Goal: Information Seeking & Learning: Get advice/opinions

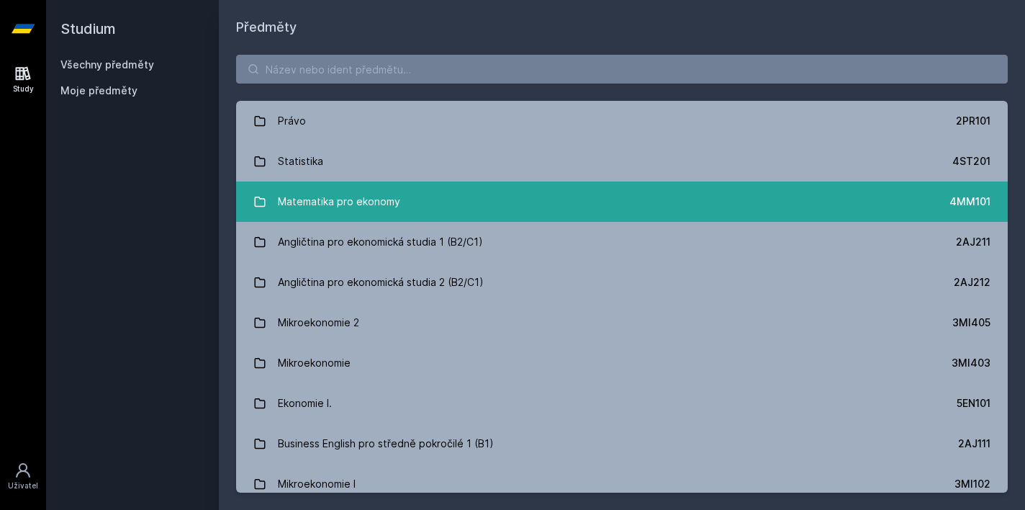
click at [435, 212] on link "Matematika pro ekonomy 4MM101" at bounding box center [622, 201] width 772 height 40
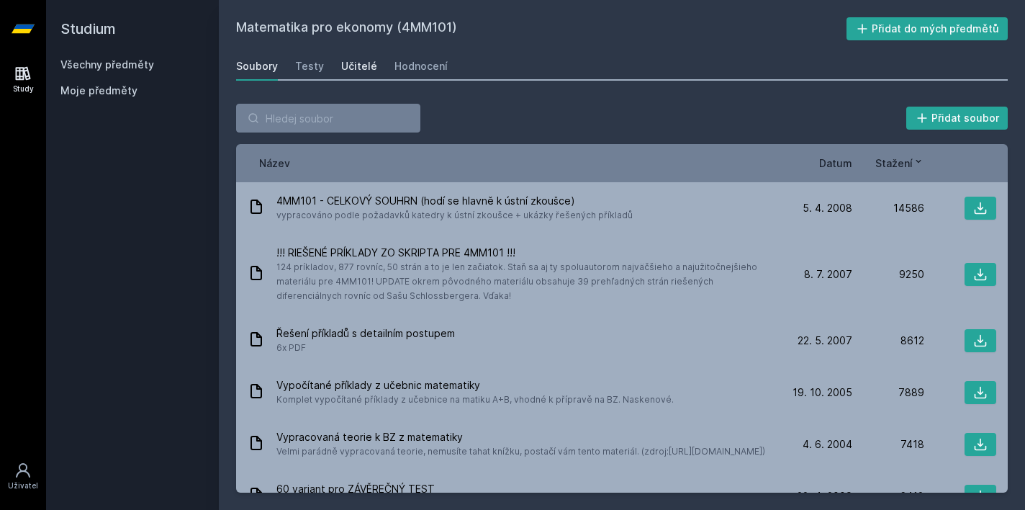
click at [355, 75] on link "Učitelé" at bounding box center [359, 66] width 36 height 29
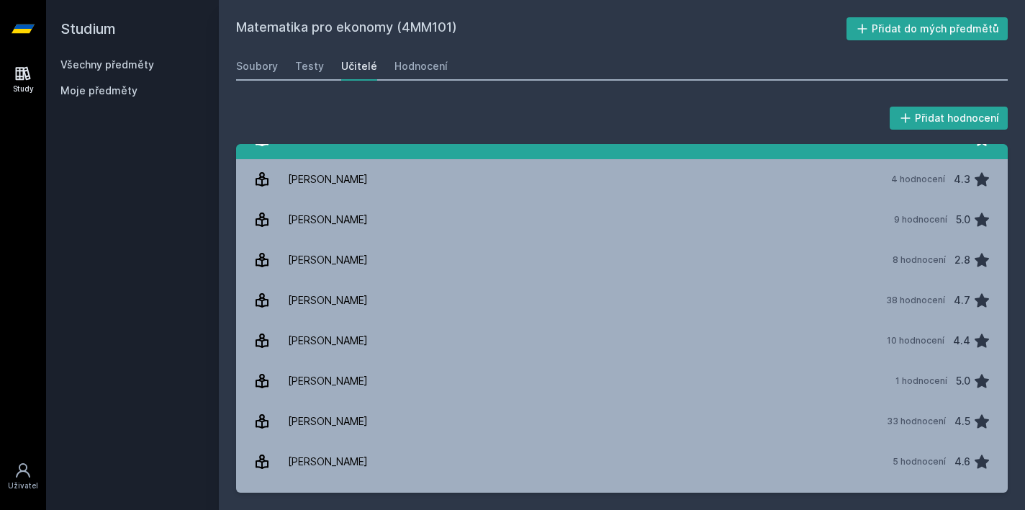
scroll to position [1324, 0]
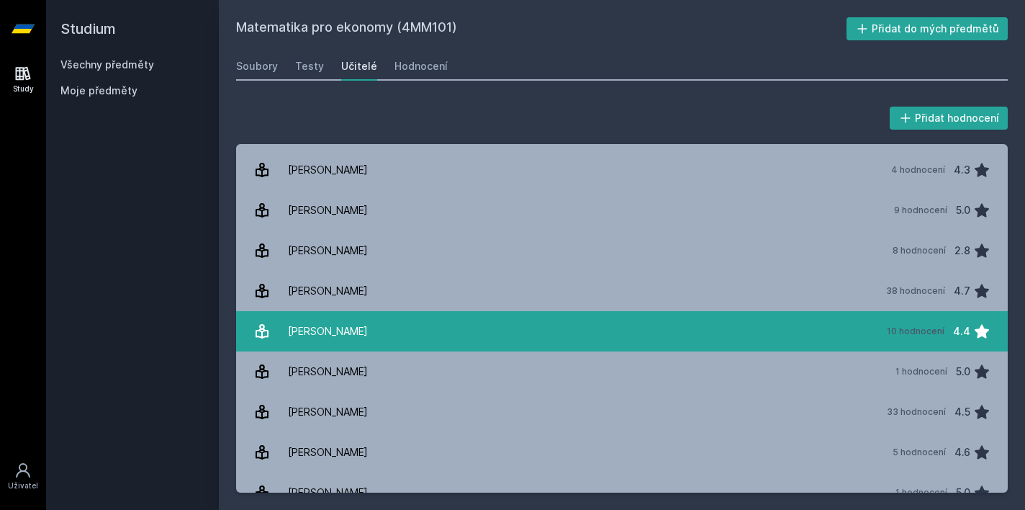
click at [460, 336] on link "[PERSON_NAME] 10 hodnocení 4.4" at bounding box center [622, 331] width 772 height 40
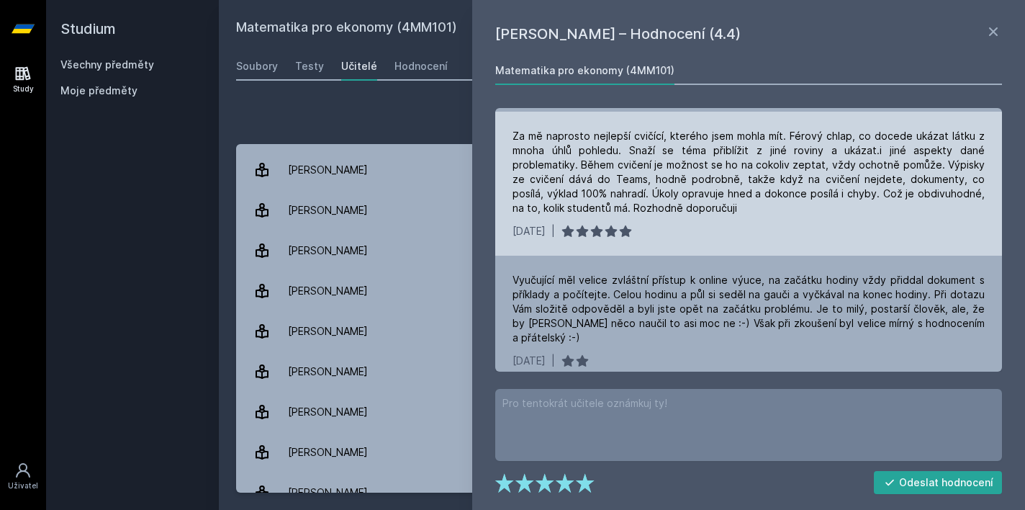
scroll to position [946, 0]
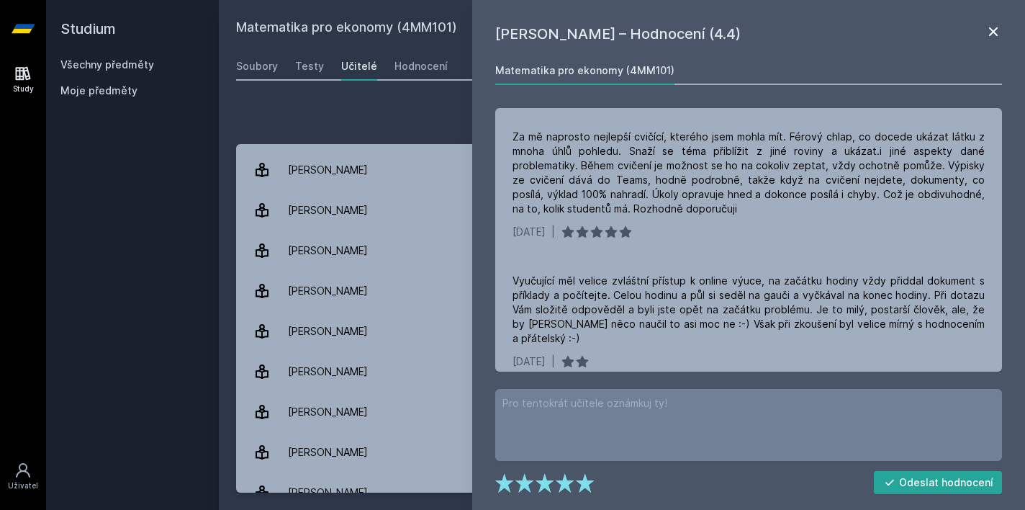
click at [993, 32] on icon at bounding box center [993, 31] width 9 height 9
